Goal: Information Seeking & Learning: Learn about a topic

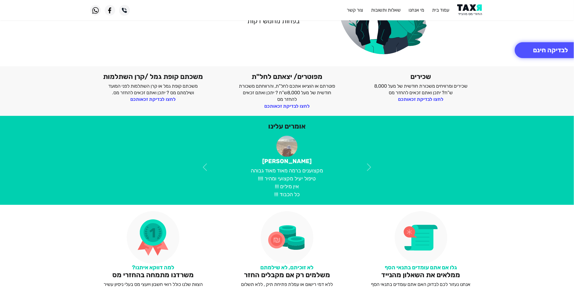
scroll to position [106, 0]
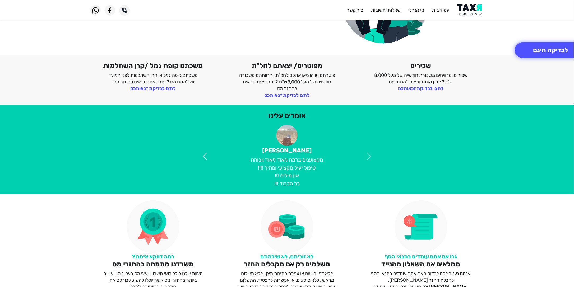
click at [206, 156] on span at bounding box center [204, 156] width 9 height 9
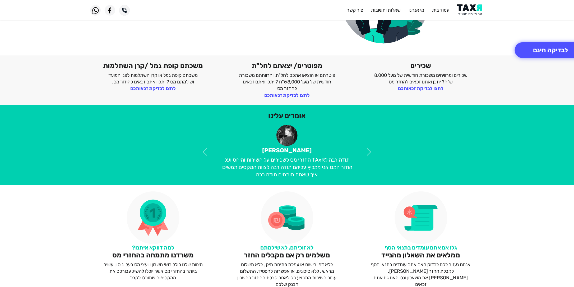
click at [202, 151] on section "[PERSON_NAME] מקצוענים ברמה מאוד מאוד גבוהה טיפול יעיל מקצועי ומהיר !!!! אין מי…" at bounding box center [286, 152] width 193 height 54
click at [204, 150] on section "[PERSON_NAME] מקצוענים ברמה מאוד מאוד גבוהה טיפול יעיל מקצועי ומהיר !!!! אין מי…" at bounding box center [286, 152] width 193 height 54
click at [369, 151] on section "[PERSON_NAME] מקצוענים ברמה מאוד מאוד גבוהה טיפול יעיל מקצועי ומהיר !!!! אין מי…" at bounding box center [286, 152] width 193 height 54
click at [207, 152] on span at bounding box center [204, 151] width 9 height 9
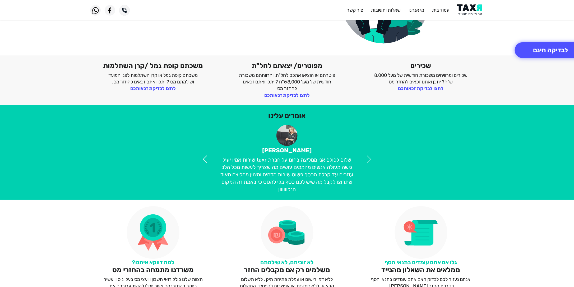
click at [204, 156] on span at bounding box center [204, 159] width 9 height 9
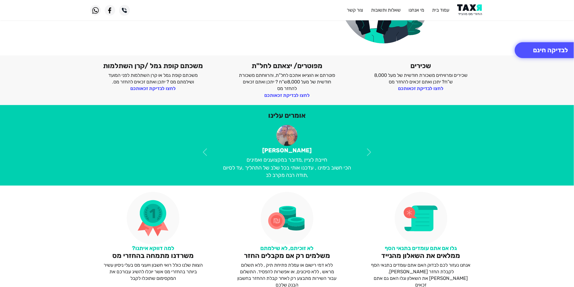
click at [269, 165] on p "הכי חשוב בימינו , עדכנו אותי בכל שלב של התהליך ,עד לסיום ,תודה רבה מקרב לב" at bounding box center [287, 171] width 135 height 15
click at [206, 151] on section "[PERSON_NAME] מקצוענים ברמה מאוד מאוד גבוהה טיפול יעיל מקצועי ומהיר !!!! אין מי…" at bounding box center [286, 152] width 193 height 54
click at [206, 153] on span at bounding box center [204, 152] width 9 height 9
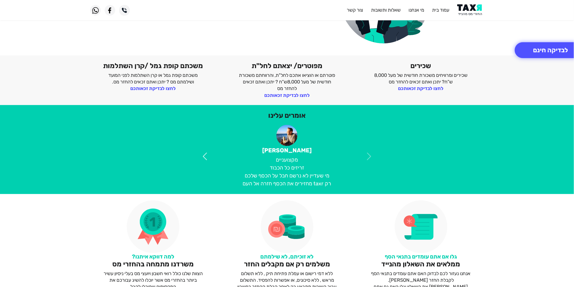
click at [206, 155] on span at bounding box center [204, 156] width 9 height 9
click at [205, 155] on span at bounding box center [204, 156] width 9 height 9
click at [367, 155] on span at bounding box center [368, 156] width 9 height 9
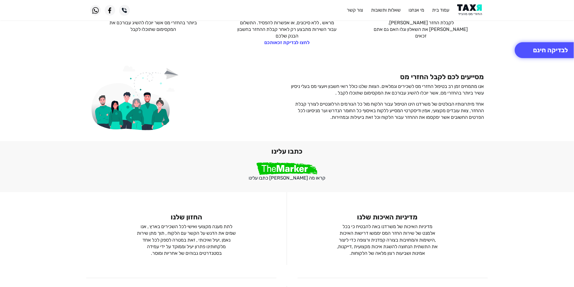
scroll to position [370, 0]
